Goal: Transaction & Acquisition: Book appointment/travel/reservation

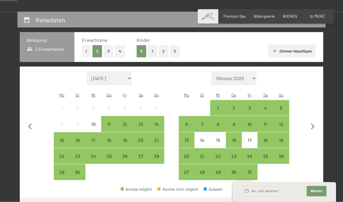
scroll to position [100, 0]
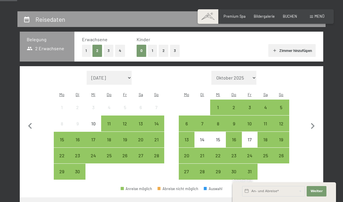
click at [315, 124] on icon "button" at bounding box center [313, 126] width 12 height 12
select select "2025-10-01"
select select "2025-11-01"
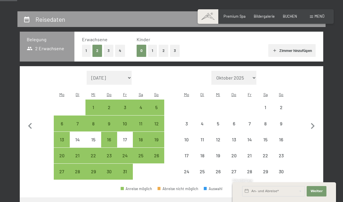
select select "2025-10-01"
select select "2025-11-01"
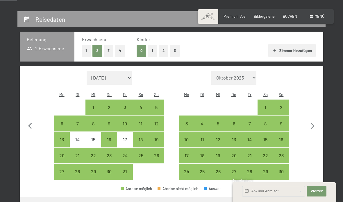
click at [314, 124] on icon "button" at bounding box center [313, 126] width 12 height 12
select select "2025-11-01"
select select "2025-12-01"
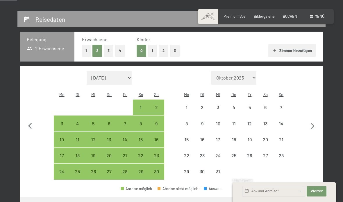
select select "2025-11-01"
select select "2025-12-01"
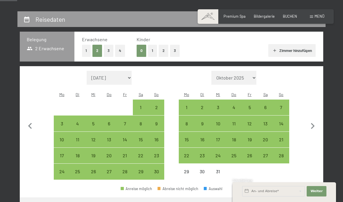
click at [311, 121] on icon "button" at bounding box center [313, 126] width 12 height 12
select select "2025-12-01"
select select "2026-01-01"
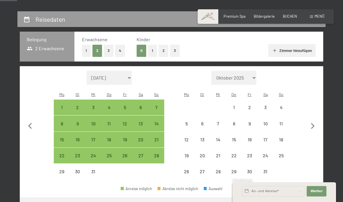
select select "2025-12-01"
select select "2026-01-01"
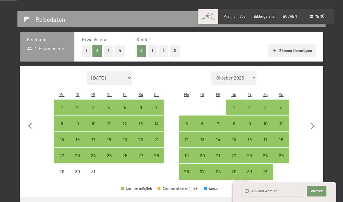
click at [314, 120] on icon "button" at bounding box center [313, 126] width 12 height 12
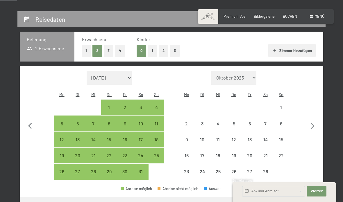
select select "2026-01-01"
select select "2026-02-01"
select select "2026-01-01"
select select "2026-02-01"
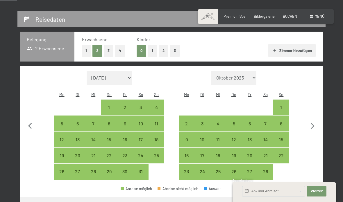
click at [313, 123] on icon "button" at bounding box center [313, 126] width 4 height 6
select select "2026-02-01"
select select "2026-03-01"
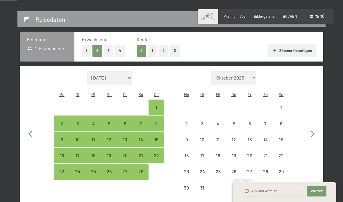
select select "2026-02-01"
select select "2026-03-01"
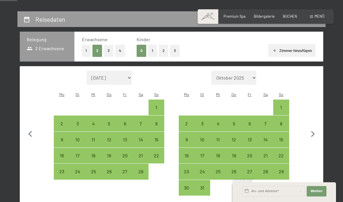
click at [315, 132] on icon "button" at bounding box center [313, 134] width 12 height 12
select select "2026-03-01"
select select "2026-04-01"
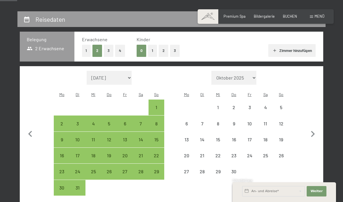
select select "2026-03-01"
select select "2026-04-01"
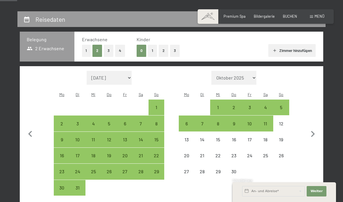
click at [284, 121] on div "12" at bounding box center [281, 128] width 15 height 15
select select "2026-03-01"
select select "2026-04-01"
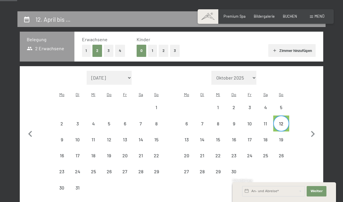
click at [237, 137] on div "16" at bounding box center [233, 144] width 15 height 15
select select "2026-03-01"
select select "2026-04-01"
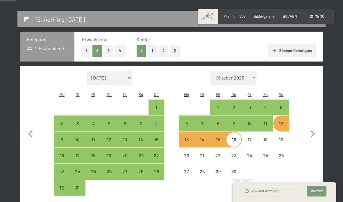
click at [158, 121] on div "8" at bounding box center [156, 128] width 15 height 15
select select "2026-03-01"
select select "2026-04-01"
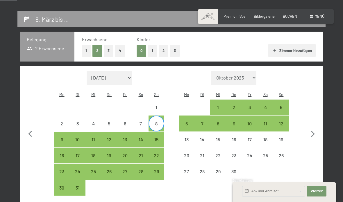
click at [110, 137] on div "12" at bounding box center [109, 144] width 15 height 15
select select "2026-03-01"
select select "2026-04-01"
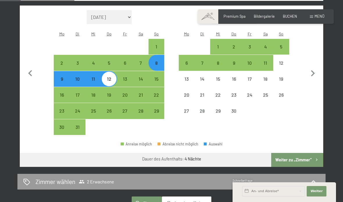
click at [295, 153] on button "Weiter zu „Zimmer“" at bounding box center [297, 160] width 52 height 14
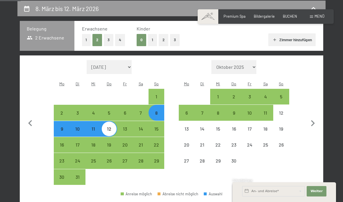
select select "2026-03-01"
select select "2026-04-01"
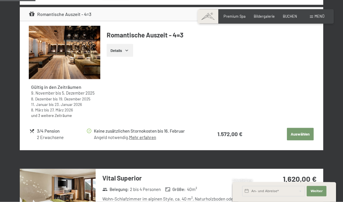
scroll to position [259, 0]
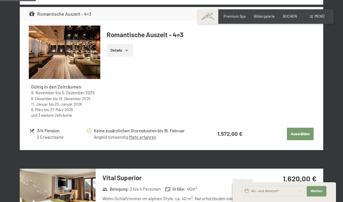
click at [52, 115] on link "und 3 weitere Zeiträume" at bounding box center [51, 115] width 41 height 5
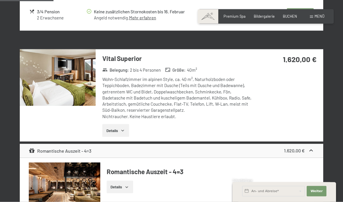
scroll to position [387, 0]
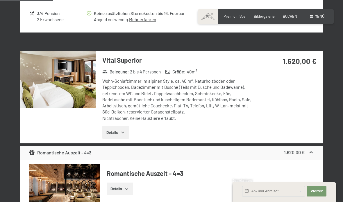
click at [119, 121] on span "Einwilligung Marketing*" at bounding box center [139, 118] width 48 height 6
click at [112, 121] on input "Einwilligung Marketing*" at bounding box center [109, 118] width 6 height 6
click at [117, 121] on span "Einwilligung Marketing*" at bounding box center [139, 118] width 48 height 6
click at [112, 121] on input "Einwilligung Marketing*" at bounding box center [109, 118] width 6 height 6
checkbox input "false"
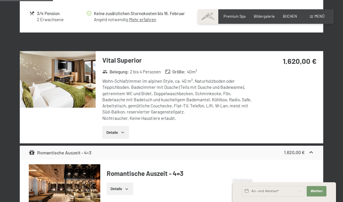
click at [78, 92] on img at bounding box center [58, 79] width 76 height 57
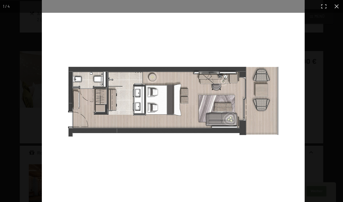
scroll to position [0, 0]
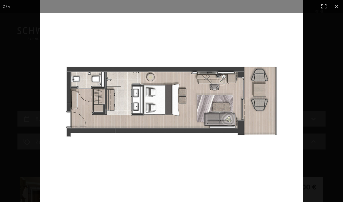
click at [285, 109] on img at bounding box center [171, 101] width 263 height 202
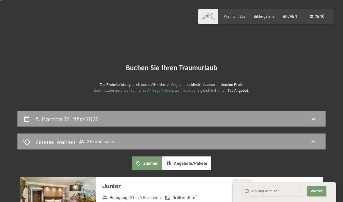
click at [312, 115] on icon at bounding box center [313, 118] width 7 height 7
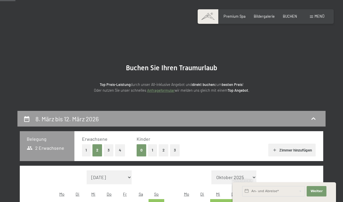
select select "2026-03-01"
select select "2026-04-01"
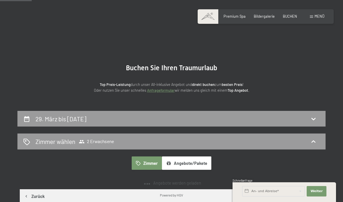
click at [275, 82] on p "Top Preis-Leistung durch unser All-inklusive Angebot und direkt buchen zum best…" at bounding box center [171, 88] width 232 height 12
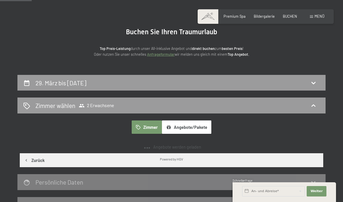
click at [247, 106] on div "Zimmer wählen 2 Erwachsene" at bounding box center [171, 105] width 296 height 8
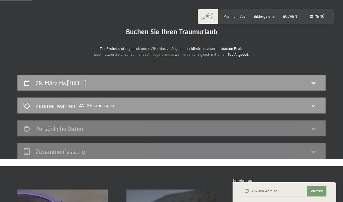
click at [315, 107] on icon at bounding box center [313, 105] width 7 height 7
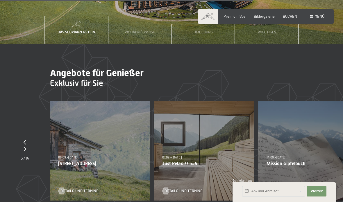
scroll to position [1539, 0]
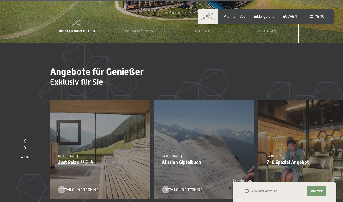
click at [188, 202] on section "Angebote für Genießer Exklusiv für Sie slide 7 to 9 of 14 24.01.–[DATE] 24.01.–…" at bounding box center [171, 138] width 343 height 191
